Goal: Navigation & Orientation: Find specific page/section

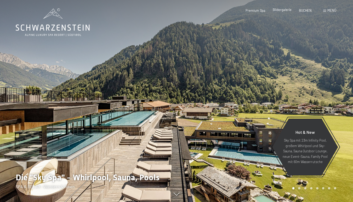
click at [284, 11] on span "Bildergalerie" at bounding box center [281, 10] width 19 height 4
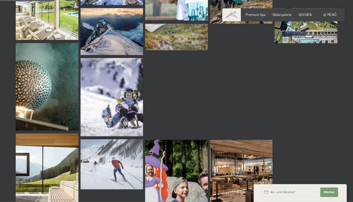
scroll to position [824, 0]
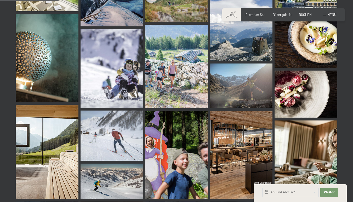
click at [328, 15] on span "Menü" at bounding box center [331, 15] width 9 height 4
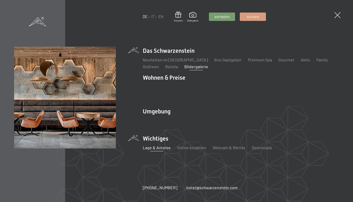
click at [162, 145] on link "Lage & Anreise" at bounding box center [157, 147] width 28 height 5
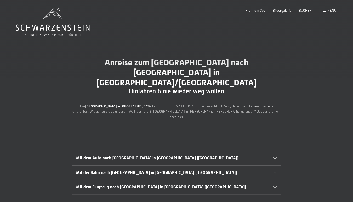
click at [274, 157] on icon at bounding box center [275, 158] width 4 height 2
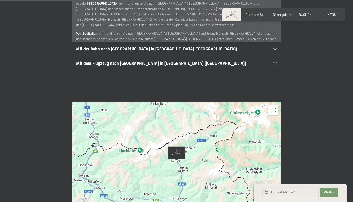
scroll to position [253, 0]
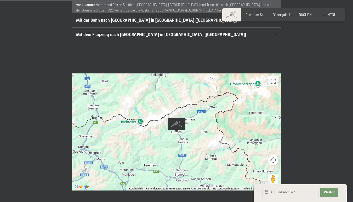
click at [190, 111] on div at bounding box center [176, 131] width 209 height 117
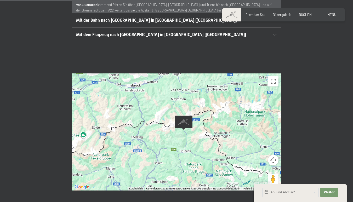
click at [197, 110] on div at bounding box center [176, 131] width 209 height 117
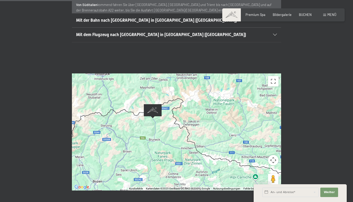
click at [154, 104] on img "Alpine Luxury SPA Resort SCHWARZENSTEIN" at bounding box center [153, 111] width 18 height 14
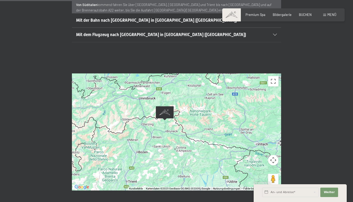
drag, startPoint x: 118, startPoint y: 110, endPoint x: 136, endPoint y: 110, distance: 18.5
click at [136, 110] on div at bounding box center [176, 131] width 209 height 117
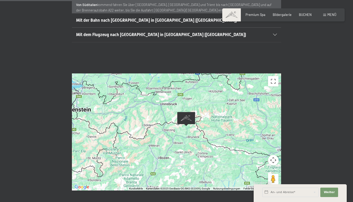
drag, startPoint x: 131, startPoint y: 109, endPoint x: 153, endPoint y: 115, distance: 22.4
click at [153, 115] on div at bounding box center [176, 131] width 209 height 117
click at [171, 131] on div at bounding box center [176, 131] width 209 height 117
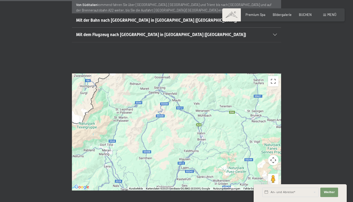
drag, startPoint x: 143, startPoint y: 117, endPoint x: 156, endPoint y: 119, distance: 13.7
click at [158, 119] on span "Einwilligung Marketing*" at bounding box center [147, 115] width 43 height 5
checkbox input "true"
click at [120, 119] on div at bounding box center [176, 131] width 209 height 117
